Goal: Information Seeking & Learning: Learn about a topic

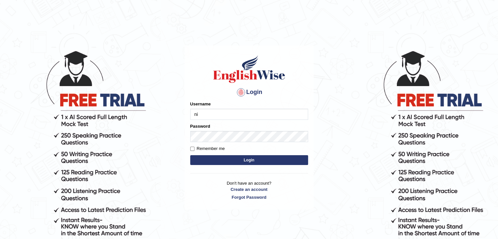
type input "Nishi"
click at [237, 163] on button "Login" at bounding box center [249, 160] width 118 height 10
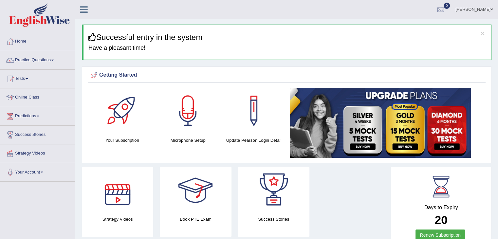
click at [26, 96] on link "Online Class" at bounding box center [37, 96] width 75 height 16
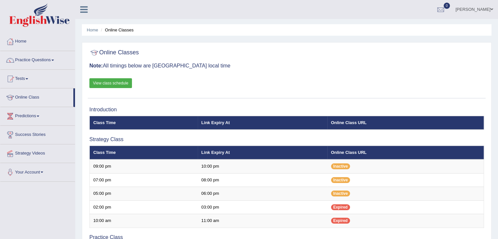
click at [325, 91] on div "Online Classes Note: All timings below are Melbourne local time View class sche…" at bounding box center [287, 72] width 398 height 53
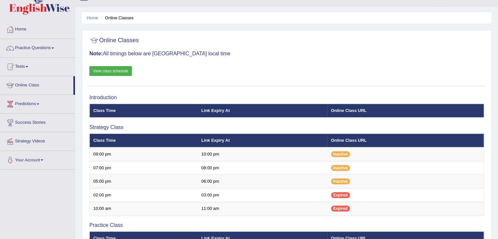
scroll to position [11, 0]
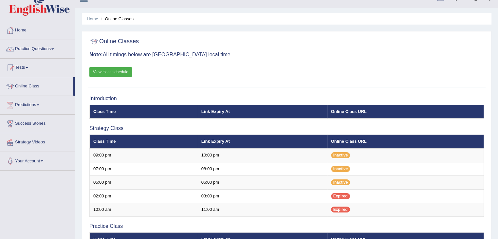
click at [109, 74] on link "View class schedule" at bounding box center [110, 72] width 43 height 10
click at [20, 208] on div "Toggle navigation Home Practice Questions Speaking Practice Read Aloud Repeat S…" at bounding box center [249, 212] width 498 height 446
click at [326, 47] on div at bounding box center [286, 41] width 395 height 13
click at [250, 66] on div "Online Classes Note: All timings below are Melbourne local time View class sche…" at bounding box center [287, 61] width 398 height 53
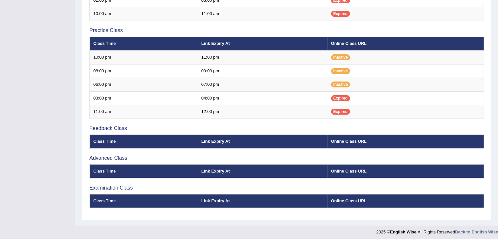
scroll to position [208, 0]
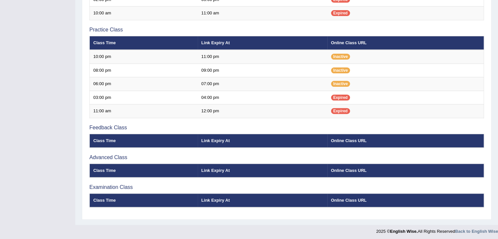
click at [39, 143] on div "Toggle navigation Home Practice Questions Speaking Practice Read Aloud Repeat S…" at bounding box center [249, 15] width 498 height 446
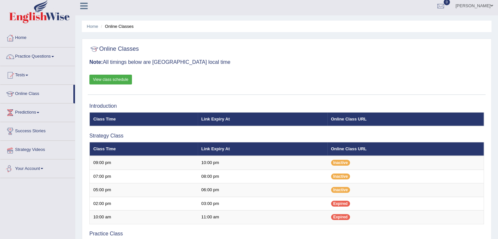
scroll to position [0, 0]
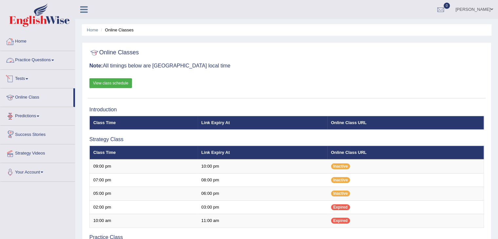
drag, startPoint x: 38, startPoint y: 213, endPoint x: 234, endPoint y: 57, distance: 250.1
click at [234, 57] on div "Toggle navigation Home Practice Questions Speaking Practice Read Aloud Repeat S…" at bounding box center [249, 223] width 498 height 446
click at [234, 57] on div at bounding box center [286, 52] width 395 height 13
click at [256, 76] on div "Online Classes Note: All timings below are Melbourne local time View class sche…" at bounding box center [287, 72] width 398 height 53
drag, startPoint x: 0, startPoint y: 0, endPoint x: 228, endPoint y: 72, distance: 239.5
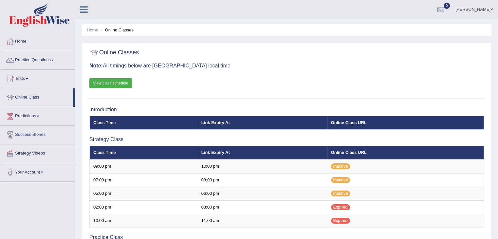
click at [228, 72] on div "Online Classes Note: All timings below are Melbourne local time View class sche…" at bounding box center [287, 72] width 398 height 53
click at [42, 57] on link "Practice Questions" at bounding box center [37, 59] width 75 height 16
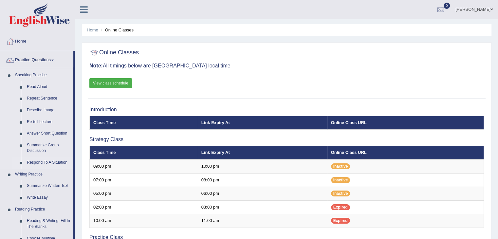
click at [44, 163] on link "Respond To A Situation" at bounding box center [48, 163] width 49 height 12
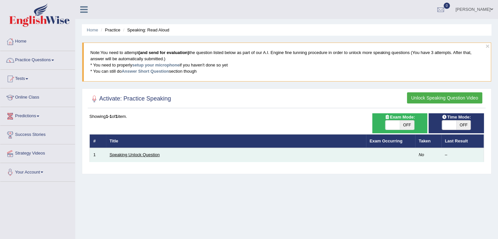
click at [134, 155] on link "Speaking Unlock Question" at bounding box center [135, 154] width 50 height 5
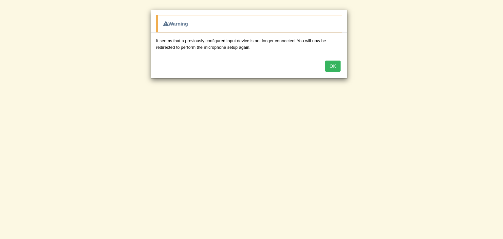
click at [337, 63] on button "OK" at bounding box center [332, 66] width 15 height 11
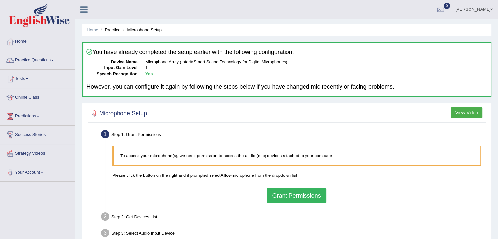
click at [288, 196] on button "Grant Permissions" at bounding box center [297, 195] width 60 height 15
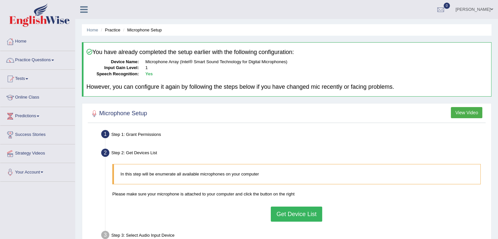
click at [284, 216] on button "Get Device List" at bounding box center [296, 214] width 51 height 15
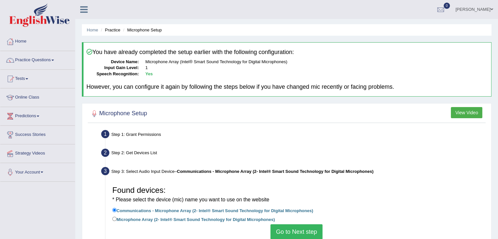
click at [290, 231] on button "Go to Next step" at bounding box center [297, 231] width 52 height 15
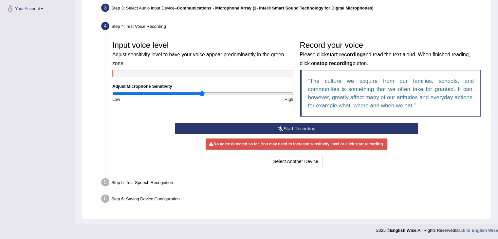
scroll to position [164, 0]
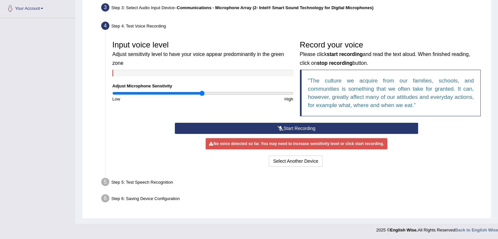
click at [279, 129] on icon at bounding box center [281, 128] width 6 height 5
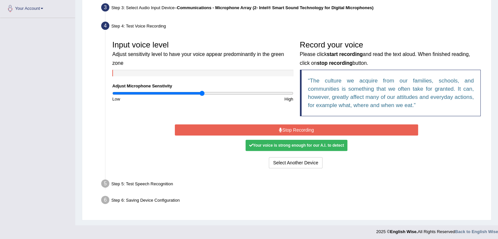
click at [279, 129] on icon at bounding box center [280, 130] width 3 height 5
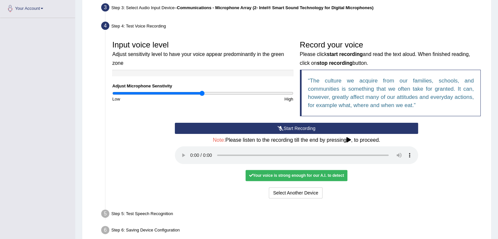
click at [347, 204] on ul "Step 1: Grant Permissions To access your microphone(s), we need permission to a…" at bounding box center [286, 101] width 395 height 274
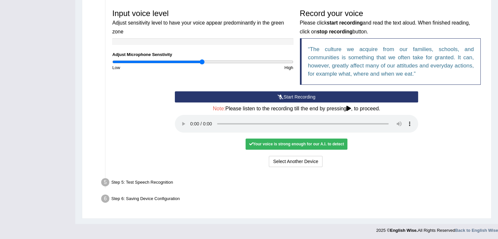
scroll to position [196, 0]
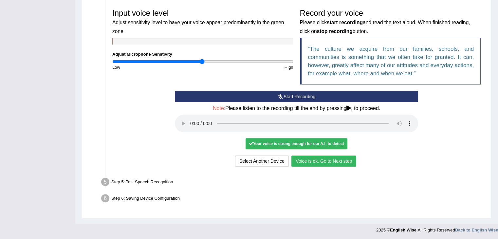
click at [332, 162] on button "Voice is ok. Go to Next step" at bounding box center [324, 161] width 65 height 11
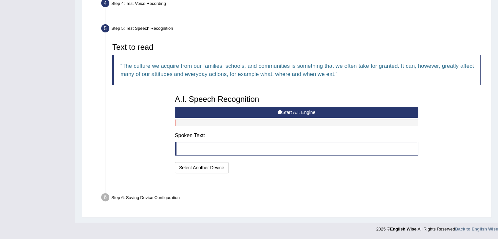
scroll to position [170, 0]
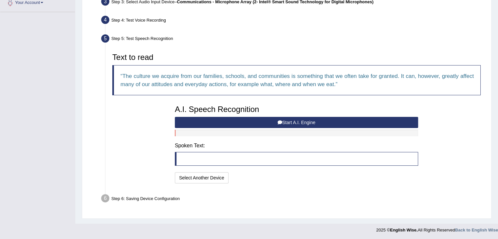
click at [226, 123] on button "Start A.I. Engine" at bounding box center [296, 122] width 243 height 11
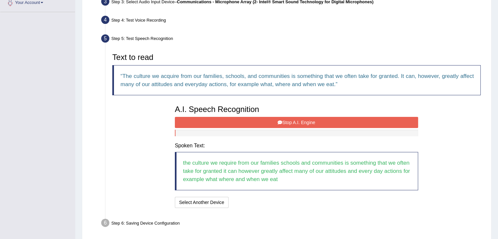
click at [282, 123] on icon at bounding box center [280, 122] width 5 height 5
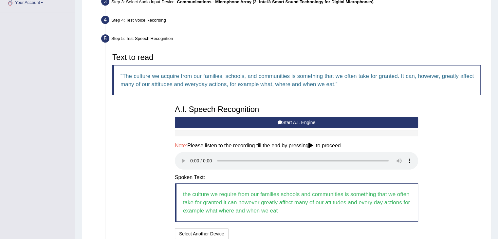
click at [147, 174] on div "Text to read The culture we acquire from our families, schools, and communities…" at bounding box center [296, 145] width 375 height 191
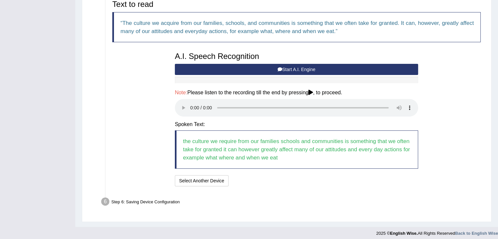
scroll to position [226, 0]
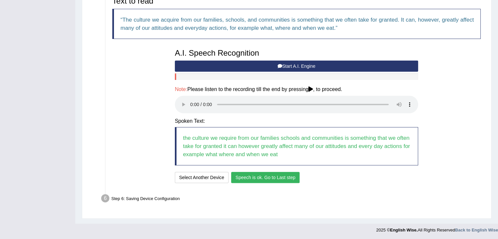
click at [266, 176] on button "Speech is ok. Go to Last step" at bounding box center [265, 177] width 68 height 11
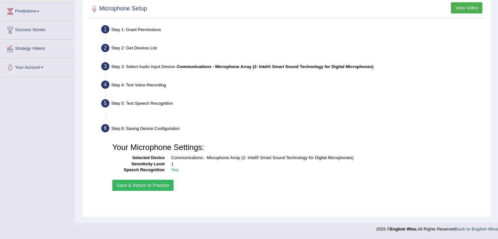
scroll to position [105, 0]
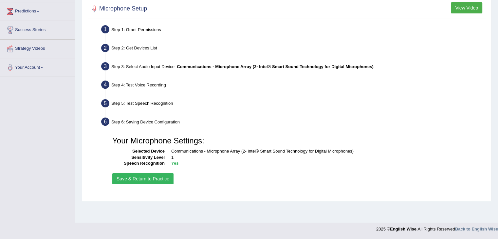
click at [165, 177] on button "Save & Return to Practice" at bounding box center [142, 178] width 61 height 11
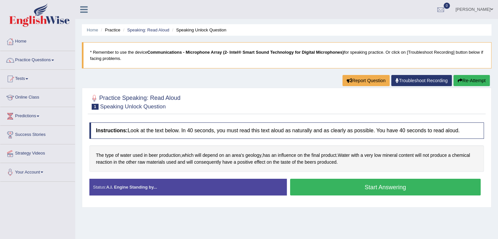
click at [308, 190] on button "Start Answering" at bounding box center [385, 187] width 191 height 17
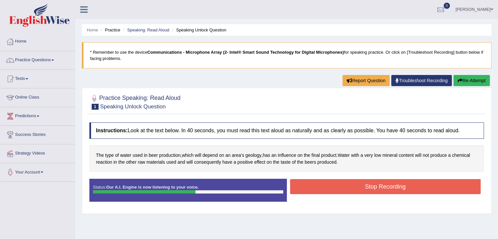
click at [308, 190] on button "Stop Recording" at bounding box center [385, 186] width 191 height 15
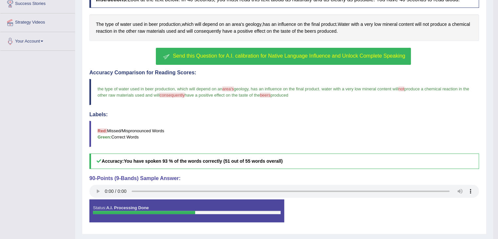
scroll to position [144, 0]
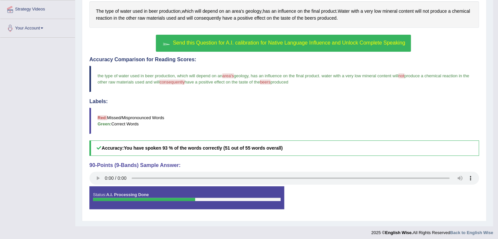
click at [136, 196] on strong "A.I. Processing Done" at bounding box center [127, 194] width 43 height 5
click at [203, 199] on div at bounding box center [187, 199] width 188 height 3
click at [213, 42] on span "Send this Question for A.I. calibration for Native Language Influence and Unloc…" at bounding box center [289, 43] width 233 height 6
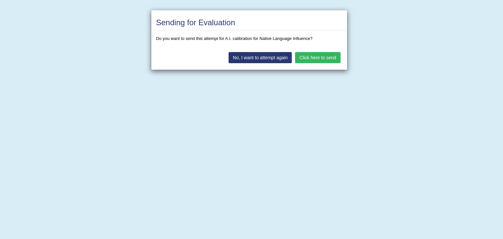
click at [322, 57] on button "Click here to send" at bounding box center [317, 57] width 45 height 11
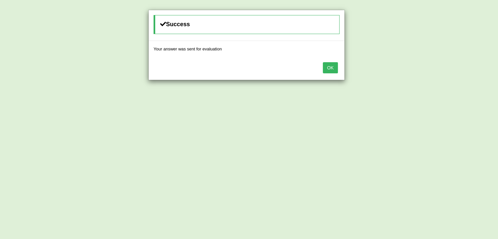
click at [331, 70] on button "OK" at bounding box center [330, 67] width 15 height 11
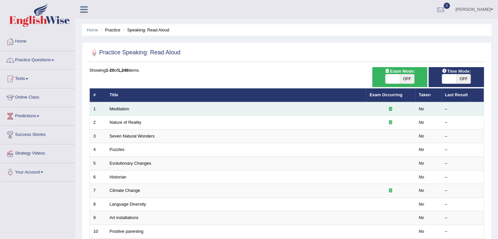
click at [122, 112] on td "Meditation" at bounding box center [236, 109] width 260 height 14
click at [122, 109] on link "Meditation" at bounding box center [120, 108] width 20 height 5
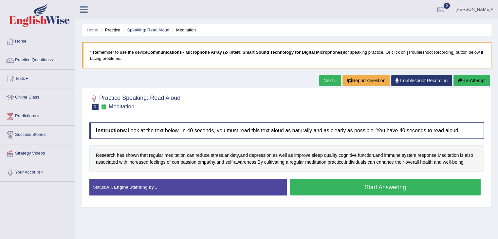
click at [313, 192] on button "Start Answering" at bounding box center [385, 187] width 191 height 17
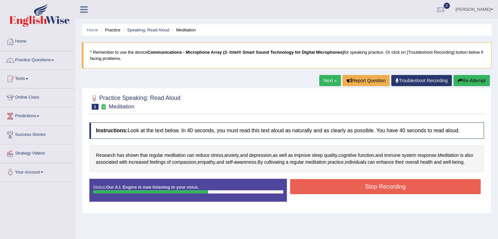
click at [313, 192] on button "Stop Recording" at bounding box center [385, 186] width 191 height 15
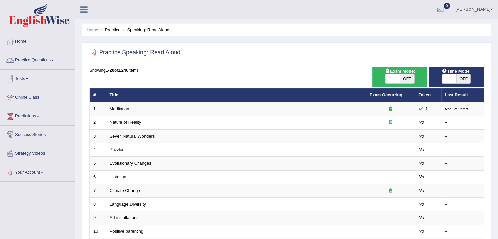
click at [26, 62] on link "Practice Questions" at bounding box center [37, 59] width 75 height 16
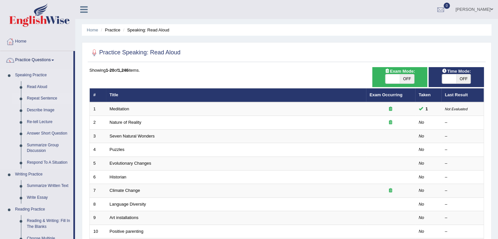
click at [36, 100] on link "Repeat Sentence" at bounding box center [48, 99] width 49 height 12
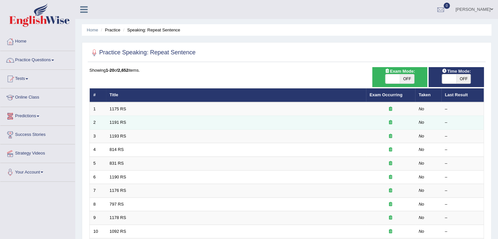
click at [121, 127] on td "1191 RS" at bounding box center [236, 123] width 260 height 14
click at [120, 121] on link "1191 RS" at bounding box center [118, 122] width 17 height 5
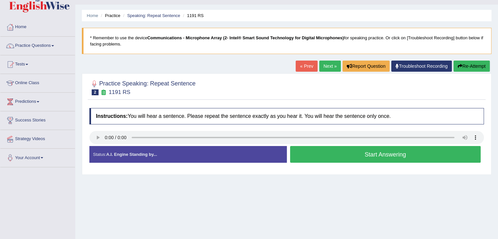
scroll to position [28, 0]
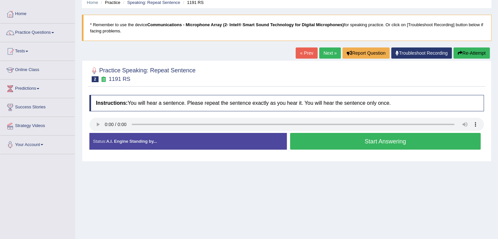
click at [303, 141] on button "Start Answering" at bounding box center [385, 141] width 191 height 17
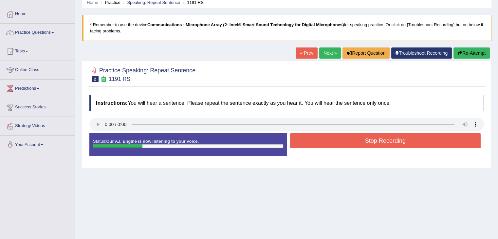
click at [303, 141] on button "Stop Recording" at bounding box center [385, 140] width 191 height 15
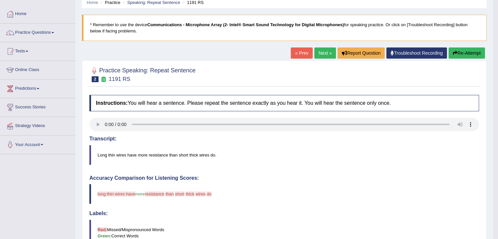
click at [202, 228] on blockquote "Red: Missed/Mispronounced Words Green: Correct Words" at bounding box center [284, 233] width 390 height 26
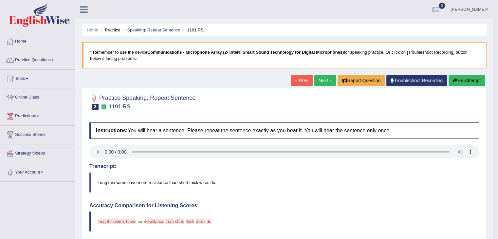
scroll to position [0, 0]
click at [33, 59] on link "Practice Questions" at bounding box center [37, 59] width 75 height 16
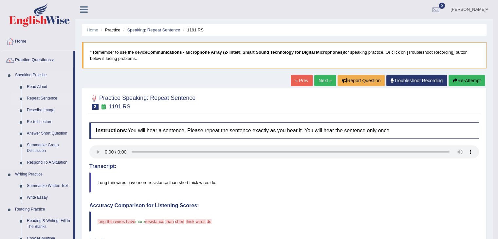
click at [37, 102] on link "Repeat Sentence" at bounding box center [48, 99] width 49 height 12
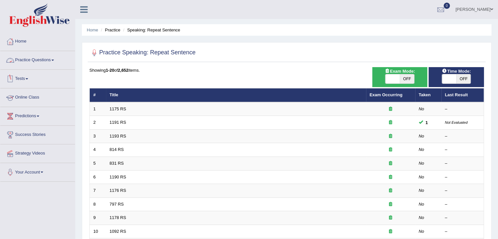
click at [35, 95] on link "Online Class" at bounding box center [37, 96] width 75 height 16
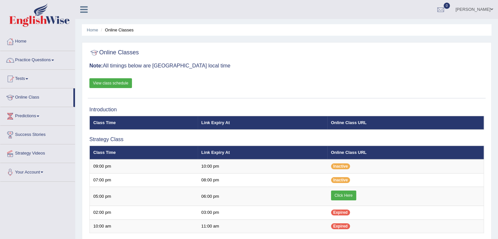
click at [346, 194] on link "Click Here" at bounding box center [343, 196] width 25 height 10
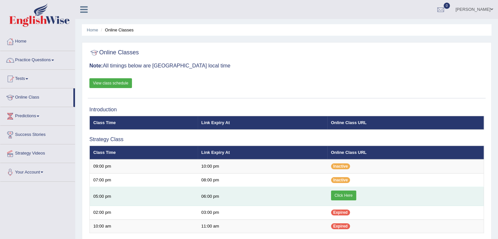
click at [341, 197] on link "Click Here" at bounding box center [343, 196] width 25 height 10
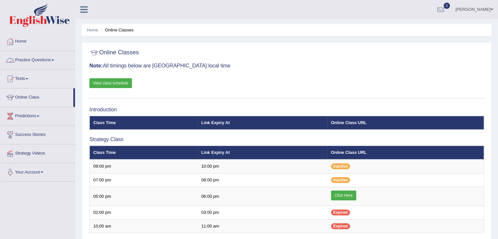
click at [38, 61] on link "Practice Questions" at bounding box center [37, 59] width 75 height 16
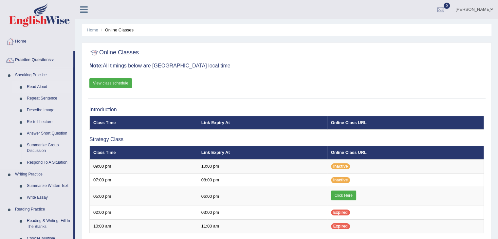
click at [32, 85] on link "Read Aloud" at bounding box center [48, 87] width 49 height 12
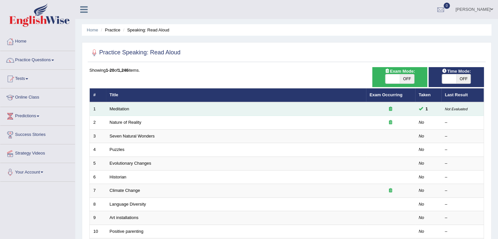
click at [451, 110] on small "Not Evaluated" at bounding box center [456, 109] width 23 height 4
